Goal: Information Seeking & Learning: Check status

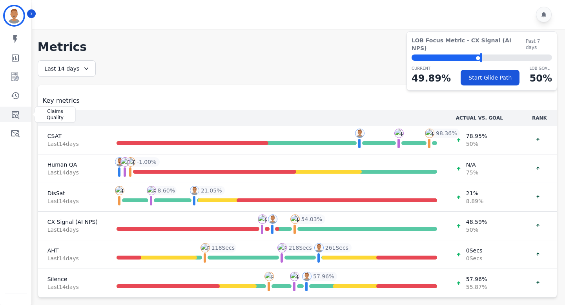
click at [19, 115] on icon "Sidebar" at bounding box center [15, 114] width 9 height 9
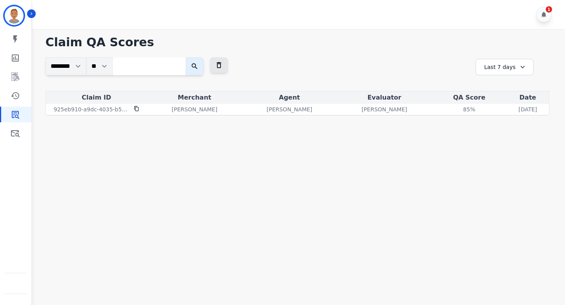
click at [501, 68] on div "Last 7 days" at bounding box center [505, 67] width 58 height 16
click at [510, 144] on li "Last 90 days" at bounding box center [509, 143] width 39 height 8
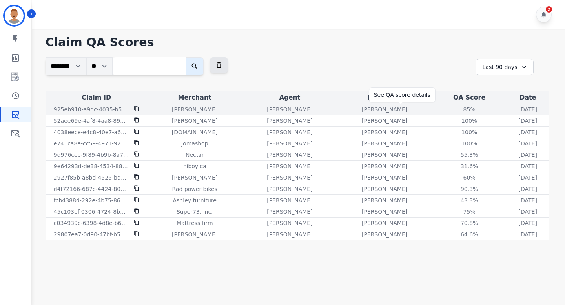
click at [452, 110] on div "85 %" at bounding box center [469, 110] width 35 height 8
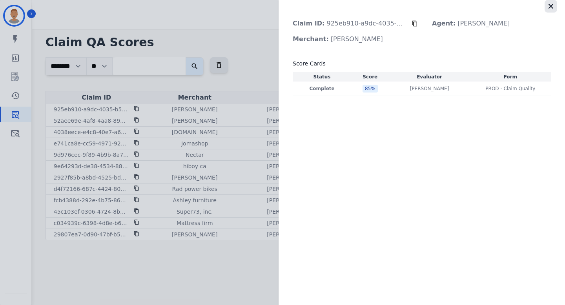
click at [552, 3] on icon "button" at bounding box center [551, 6] width 8 height 8
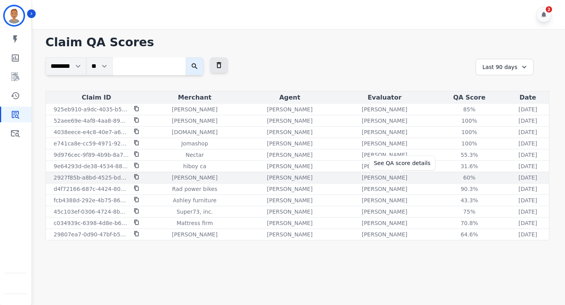
click at [452, 179] on div "60 %" at bounding box center [469, 178] width 35 height 8
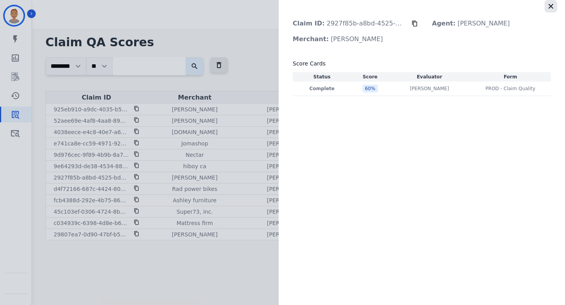
click at [552, 7] on icon "button" at bounding box center [551, 6] width 5 height 5
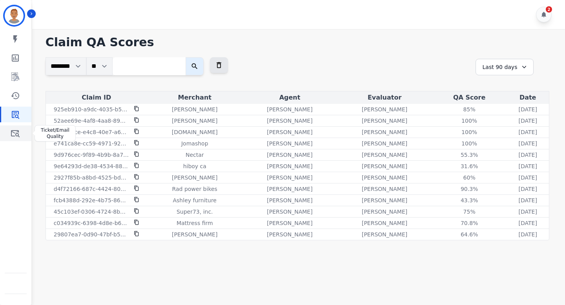
click at [18, 132] on icon "Sidebar" at bounding box center [15, 133] width 9 height 7
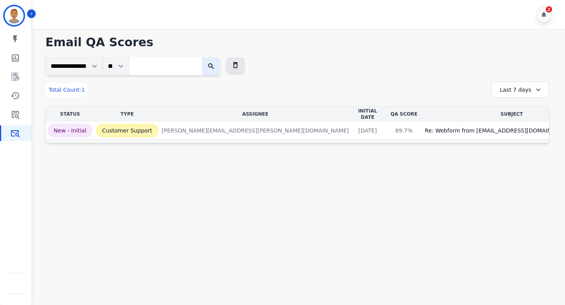
click at [511, 89] on div "Last 7 days" at bounding box center [521, 90] width 58 height 16
click at [518, 165] on li "Last 90 days" at bounding box center [525, 166] width 39 height 8
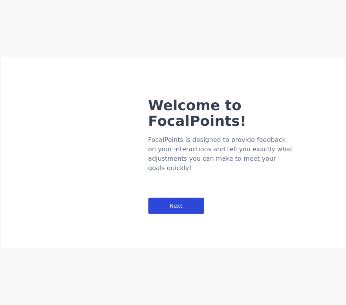
click at [179, 198] on div "Next" at bounding box center [176, 206] width 56 height 16
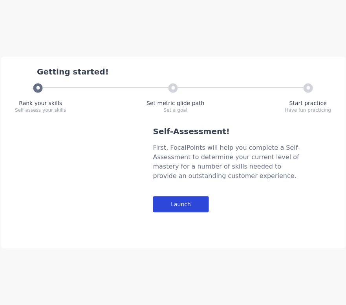
click at [190, 201] on div "Launch" at bounding box center [181, 205] width 56 height 16
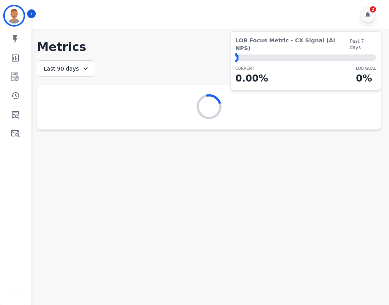
click at [355, 55] on div "⬤ LOB Goal: 1.00%" at bounding box center [305, 58] width 141 height 6
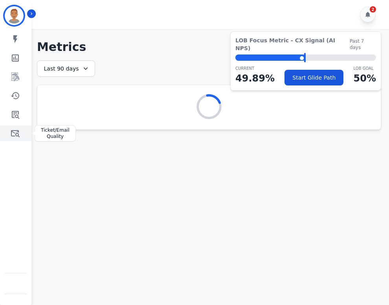
click at [15, 134] on icon "Sidebar" at bounding box center [15, 133] width 9 height 7
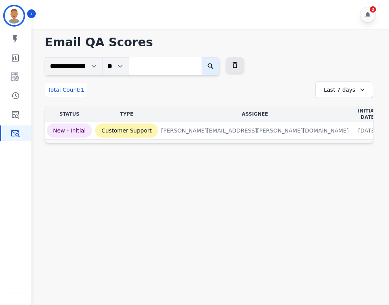
click at [356, 91] on div "Last 7 days" at bounding box center [344, 90] width 58 height 16
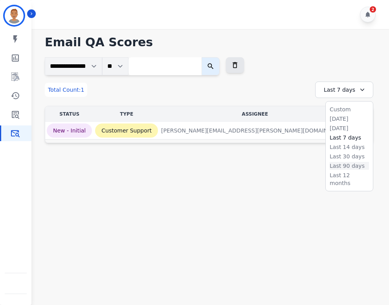
click at [350, 165] on li "Last 90 days" at bounding box center [348, 166] width 39 height 8
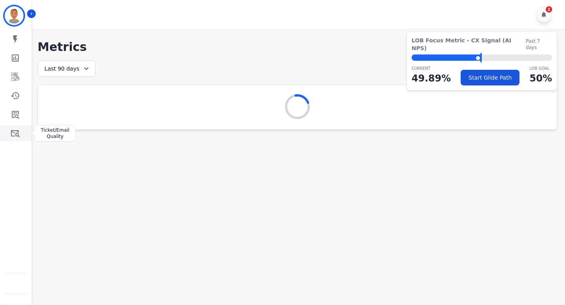
click at [13, 132] on icon "Sidebar" at bounding box center [15, 133] width 9 height 7
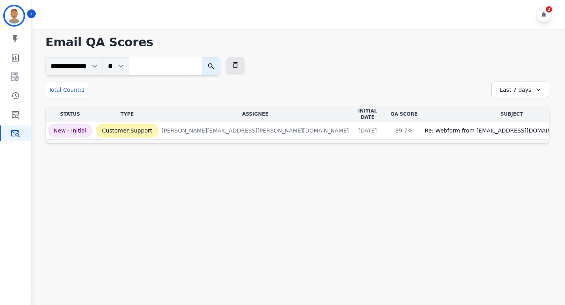
click at [517, 90] on div "Last 7 days" at bounding box center [521, 90] width 58 height 16
click at [521, 167] on li "Last 90 days" at bounding box center [525, 166] width 39 height 8
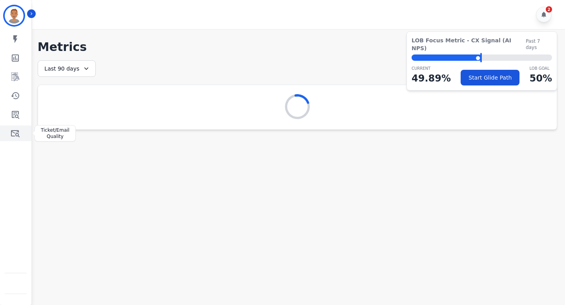
click at [19, 135] on icon "Sidebar" at bounding box center [15, 133] width 9 height 9
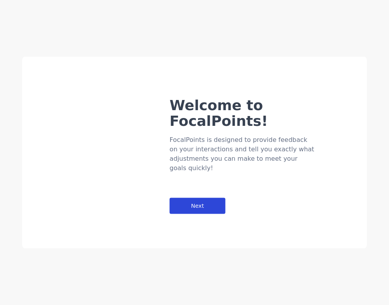
click at [207, 198] on div "Next" at bounding box center [198, 206] width 56 height 16
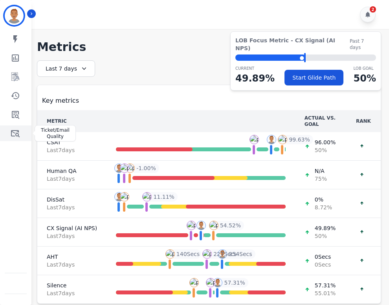
click at [16, 136] on icon "Sidebar" at bounding box center [15, 133] width 9 height 7
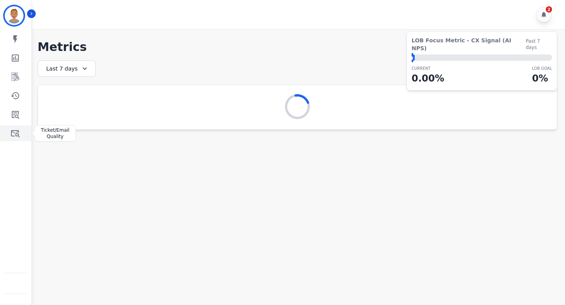
click at [15, 133] on icon "Sidebar" at bounding box center [15, 133] width 9 height 9
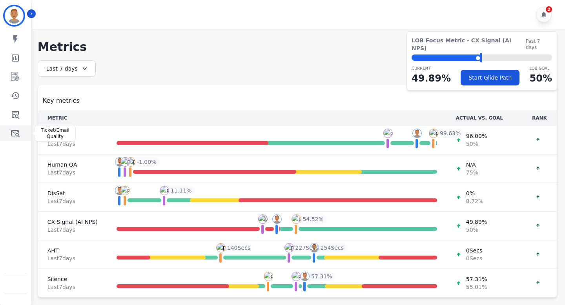
click at [15, 138] on icon "Sidebar" at bounding box center [15, 133] width 9 height 9
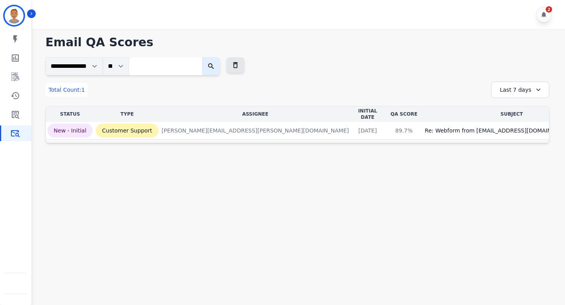
click at [333, 91] on div "Last 7 days" at bounding box center [521, 90] width 58 height 16
click at [333, 168] on li "Last 90 days" at bounding box center [525, 166] width 39 height 8
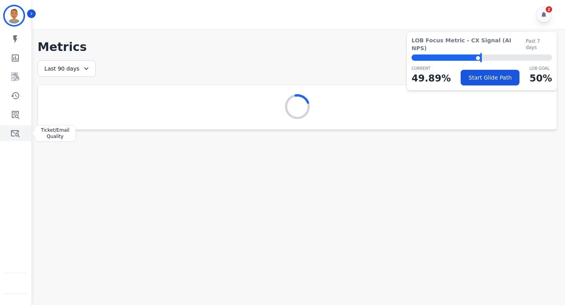
click at [10, 133] on link "Sidebar" at bounding box center [16, 134] width 30 height 16
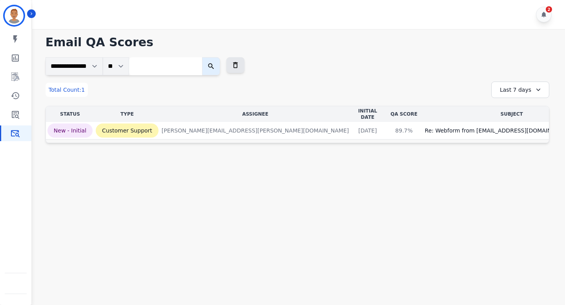
click at [333, 92] on div "Last 7 days" at bounding box center [521, 90] width 58 height 16
click at [333, 163] on li "Last 90 days" at bounding box center [525, 166] width 39 height 8
click at [333, 92] on div "Last 90 days" at bounding box center [521, 90] width 58 height 16
click at [333, 174] on li "Last 12 months" at bounding box center [525, 180] width 39 height 16
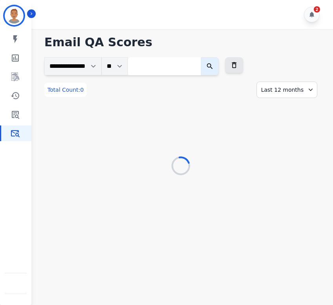
click at [285, 90] on div "Last 12 months" at bounding box center [287, 90] width 61 height 16
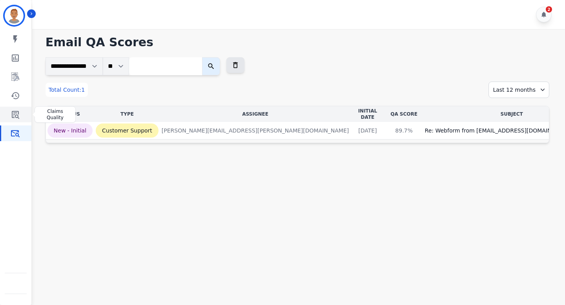
click at [16, 111] on icon "Sidebar" at bounding box center [15, 115] width 7 height 8
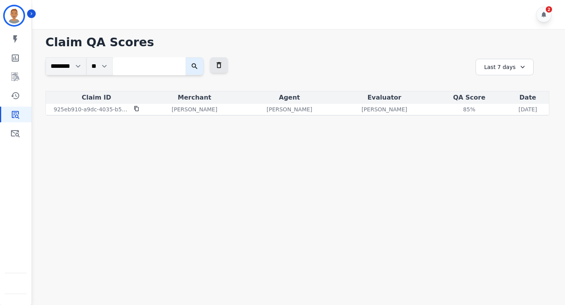
click at [333, 67] on div "Last 7 days" at bounding box center [505, 67] width 58 height 16
click at [333, 141] on li "Last 90 days" at bounding box center [509, 143] width 39 height 8
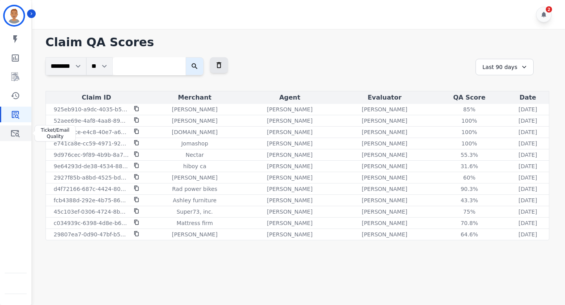
click at [12, 131] on icon "Sidebar" at bounding box center [15, 133] width 9 height 7
